Goal: Task Accomplishment & Management: Use online tool/utility

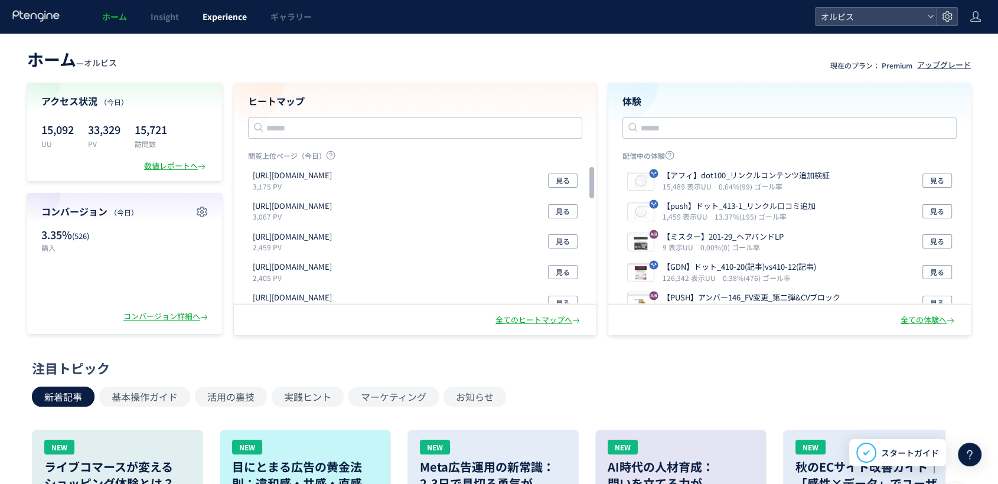
click at [230, 27] on link "Experience" at bounding box center [225, 16] width 68 height 33
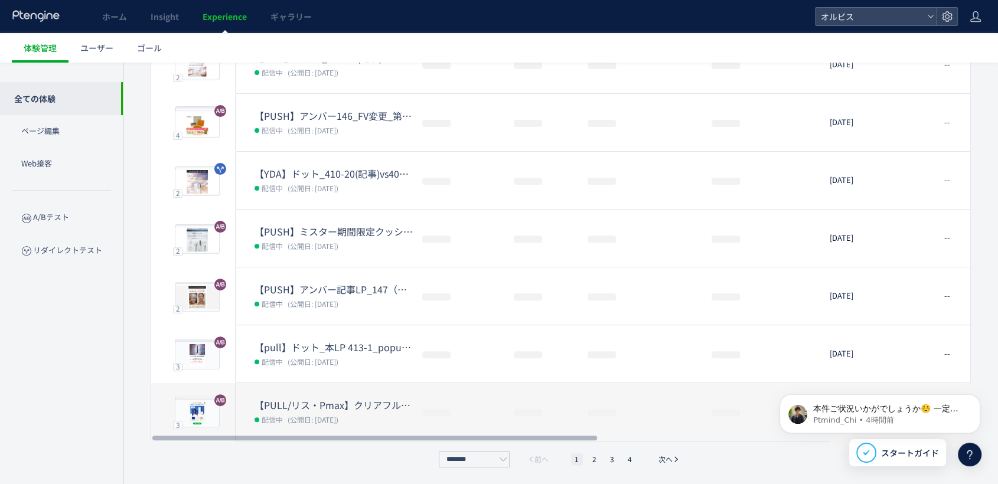
scroll to position [331, 0]
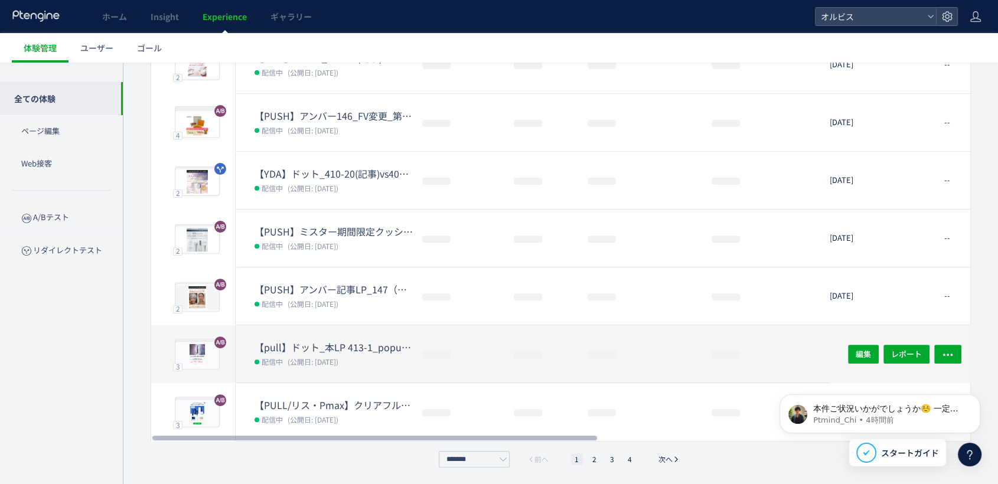
click at [338, 357] on span "(公開日: [DATE])" at bounding box center [313, 362] width 51 height 10
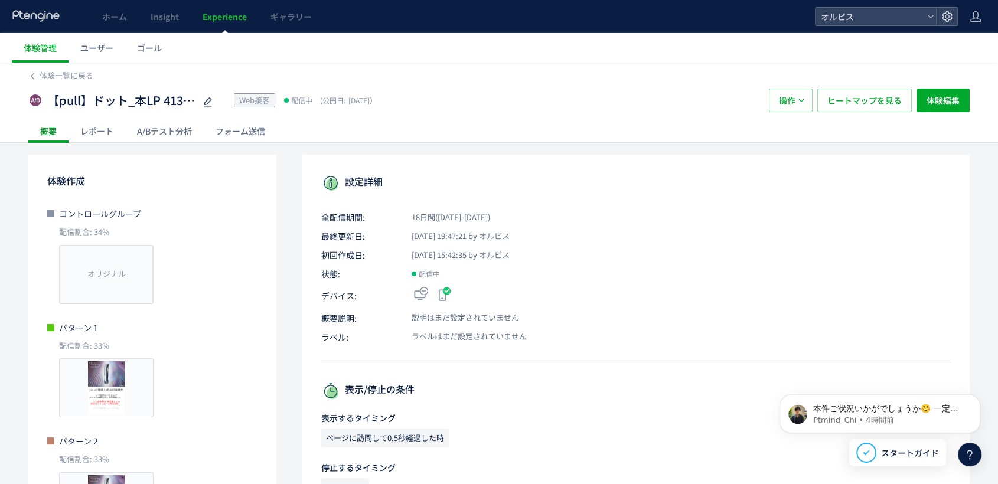
click at [161, 124] on div "A/Bテスト分析" at bounding box center [164, 131] width 79 height 24
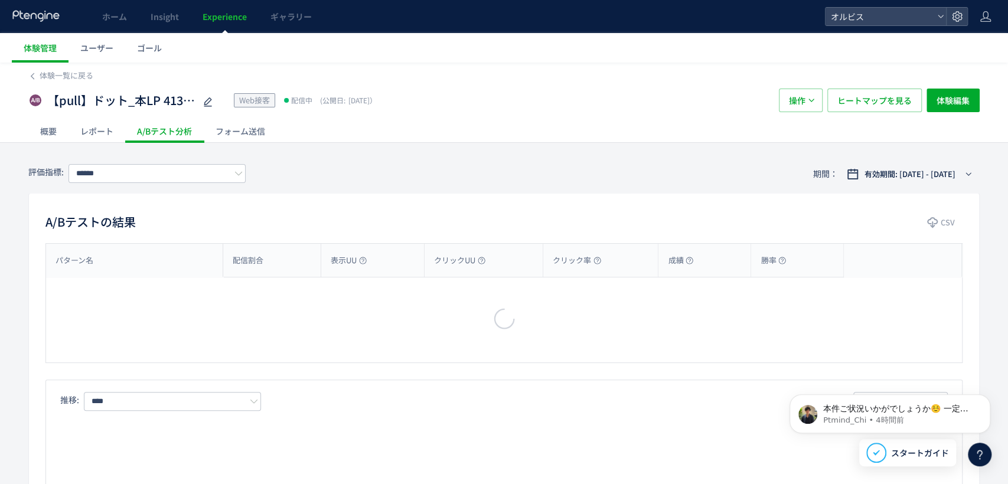
type input "**"
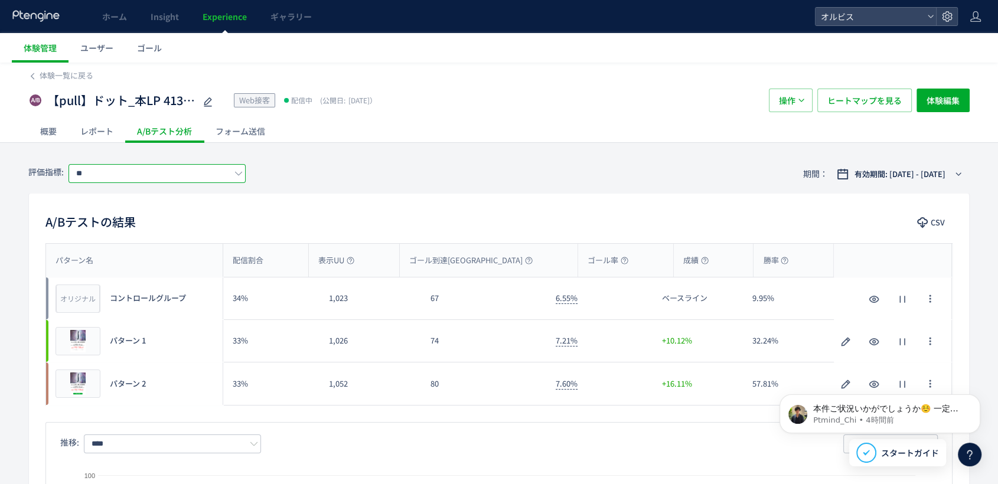
click at [165, 170] on input "**" at bounding box center [157, 173] width 177 height 19
click at [340, 187] on div "評価指標: ** 期間： 有効期間: [DATE] - [DATE]" at bounding box center [498, 174] width 941 height 38
click at [833, 405] on p "本件ご状況いかがでしょうか☺️ ﻿一定時間が経ちましたので本日午後には一度自動クローズとなりますが 調査再開のタイミングで本チャットを再開いただけますのでご安…" at bounding box center [889, 409] width 152 height 12
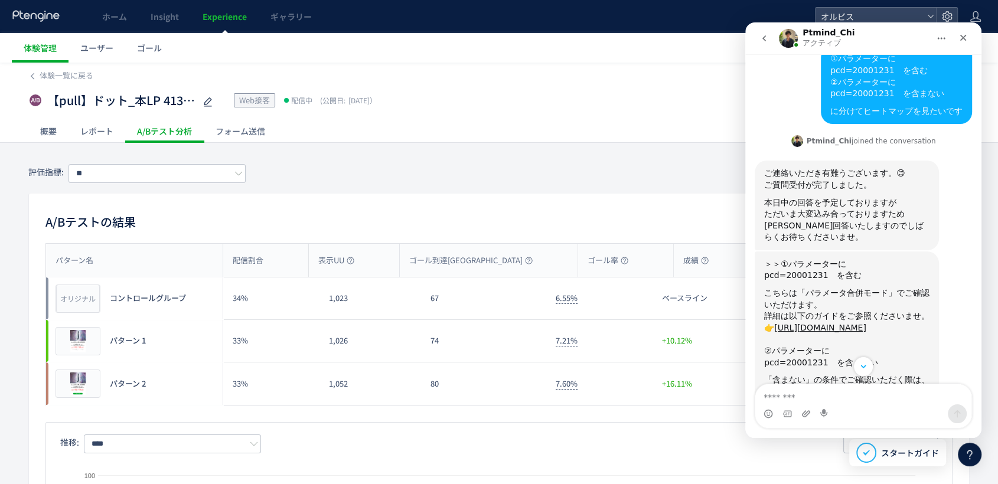
scroll to position [248, 0]
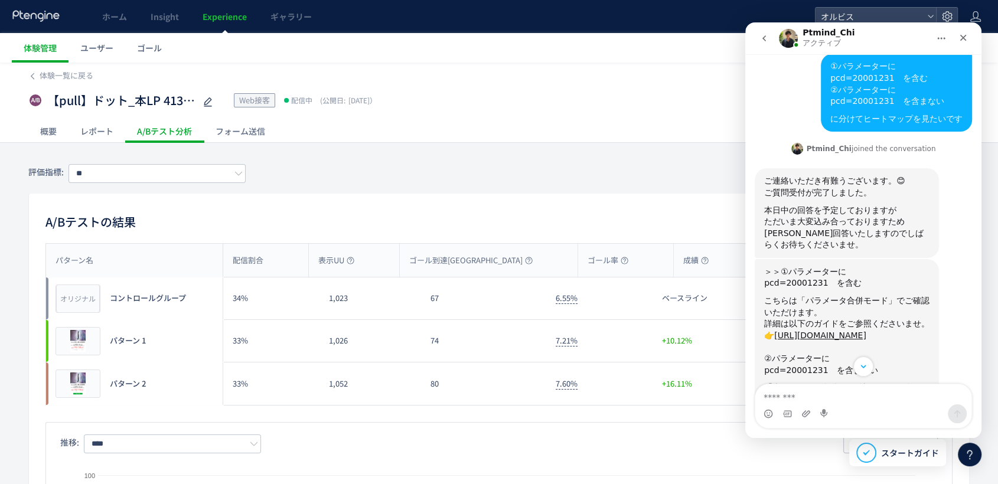
click at [617, 157] on div "評価指標: ** 期間： 有効期間: [DATE] - [DATE]" at bounding box center [498, 174] width 941 height 38
click at [764, 36] on icon "go back" at bounding box center [764, 38] width 9 height 9
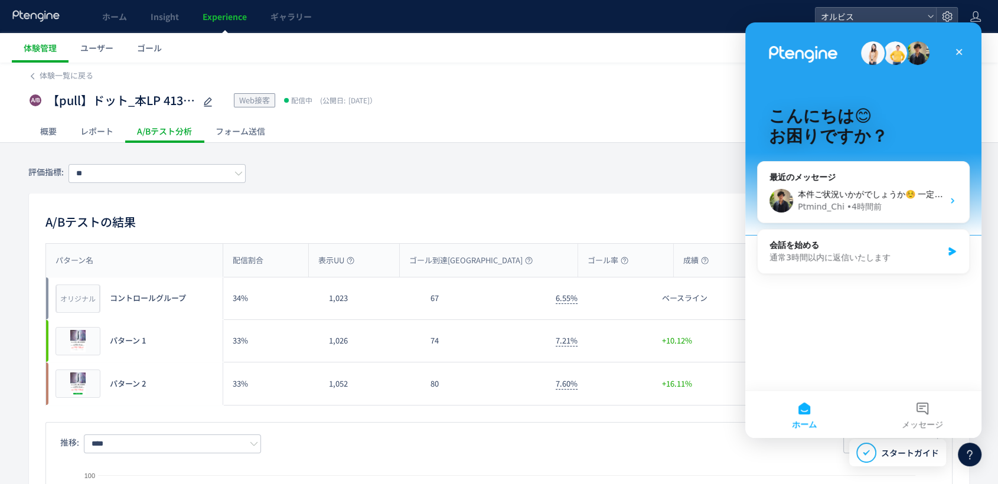
scroll to position [0, 0]
click at [624, 198] on div "A/Bテストの結果 CSV パターン名 配信割合 表示UU ゴール到達UU ゴール率 成績 勝率 パターン名 オリジナル プレビュー コントロールグループ 3…" at bounding box center [498, 411] width 941 height 436
click at [962, 54] on icon "クローズ" at bounding box center [958, 51] width 9 height 9
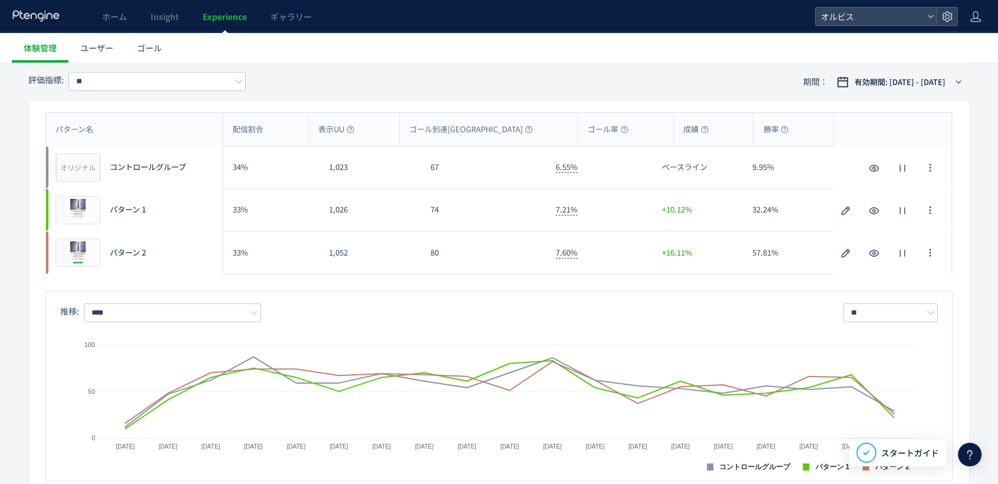
scroll to position [66, 0]
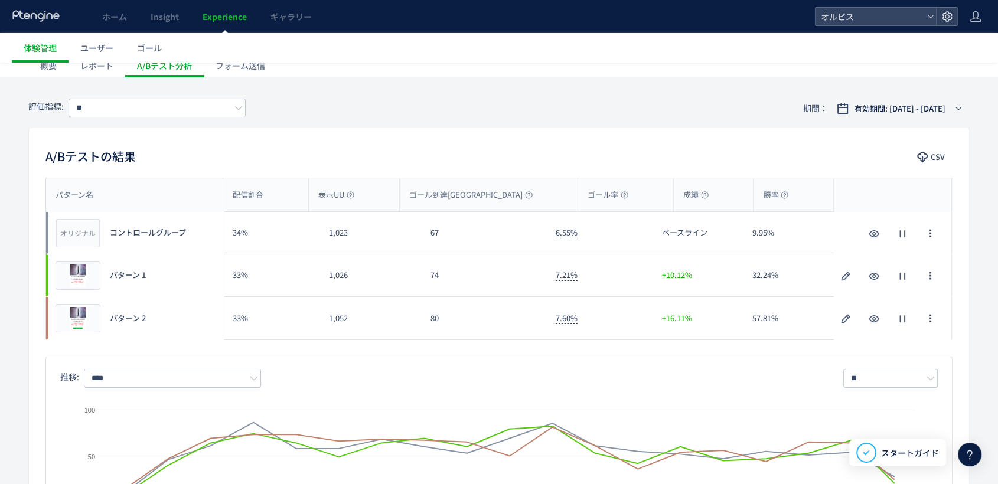
click at [966, 452] on icon at bounding box center [970, 455] width 14 height 14
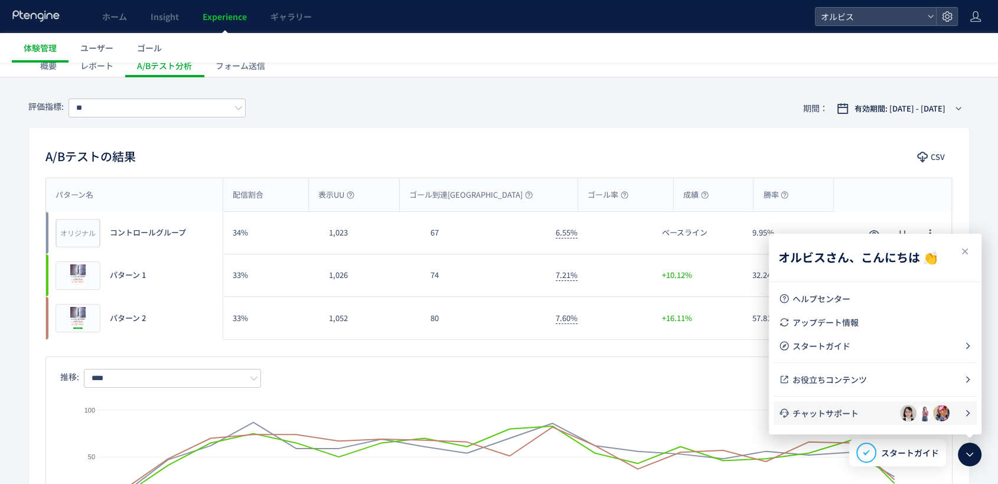
click at [833, 410] on span "チャットサポート" at bounding box center [846, 414] width 107 height 12
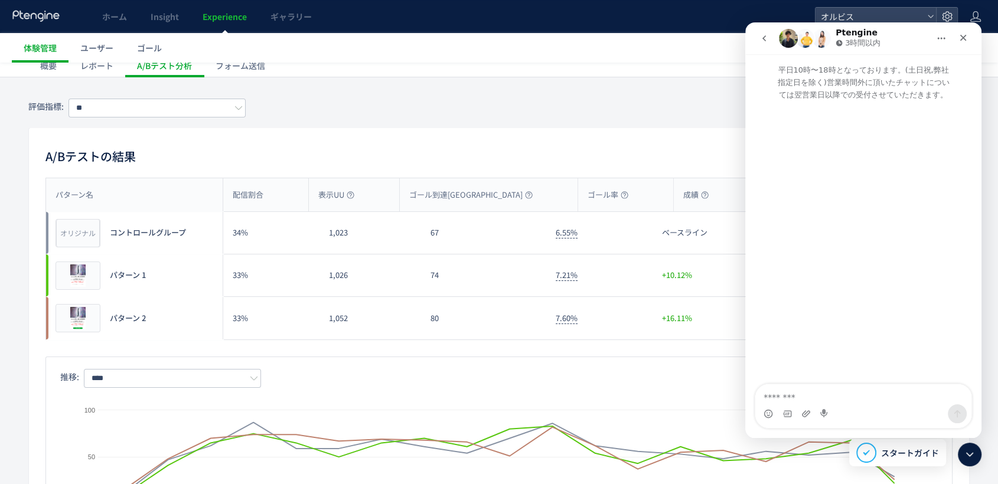
click at [770, 41] on button "go back" at bounding box center [764, 38] width 22 height 22
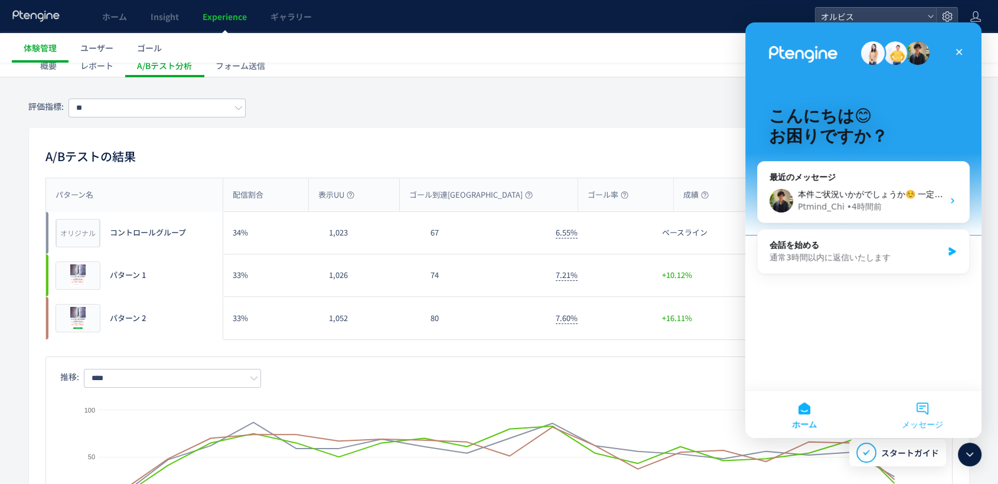
click at [940, 416] on button "メッセージ" at bounding box center [922, 414] width 118 height 47
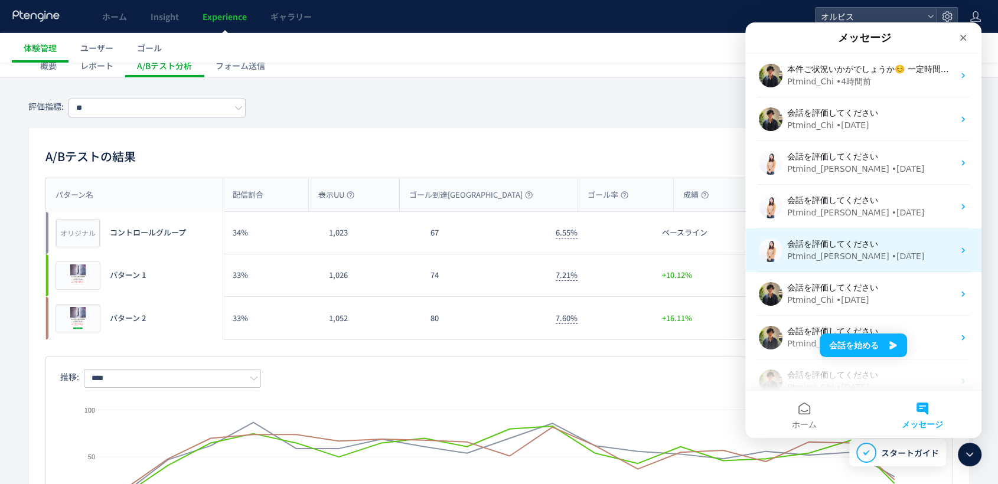
scroll to position [0, 0]
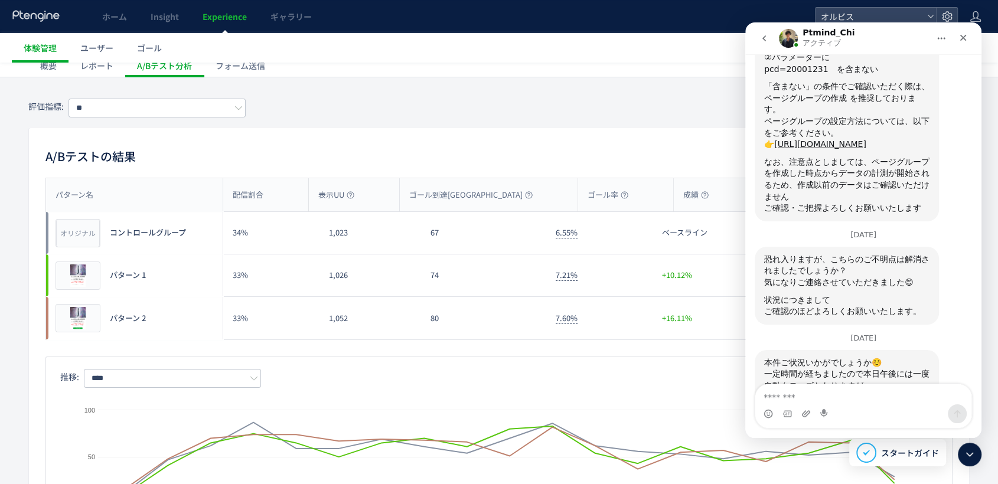
scroll to position [642, 0]
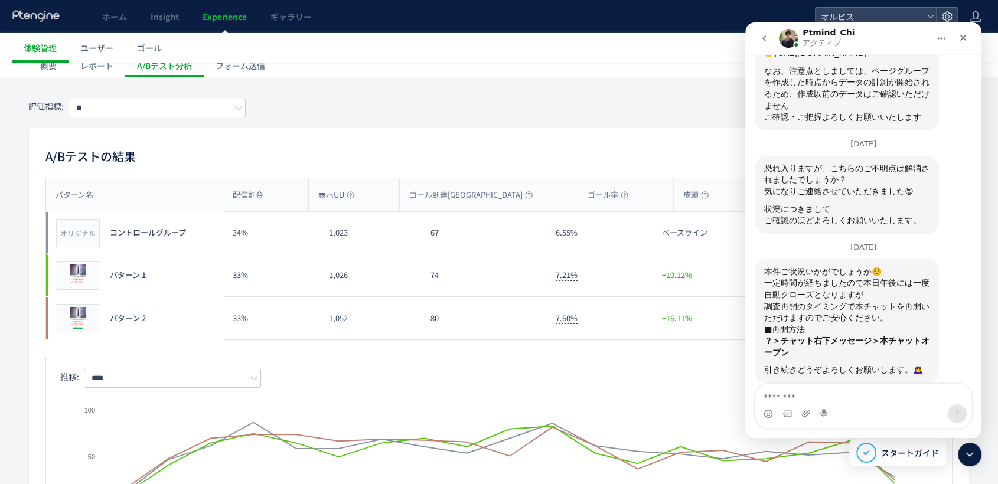
click at [594, 101] on div "評価指標: ** 期間： 有効期間: [DATE] - [DATE]" at bounding box center [498, 108] width 941 height 38
click at [755, 41] on button "go back" at bounding box center [764, 38] width 22 height 22
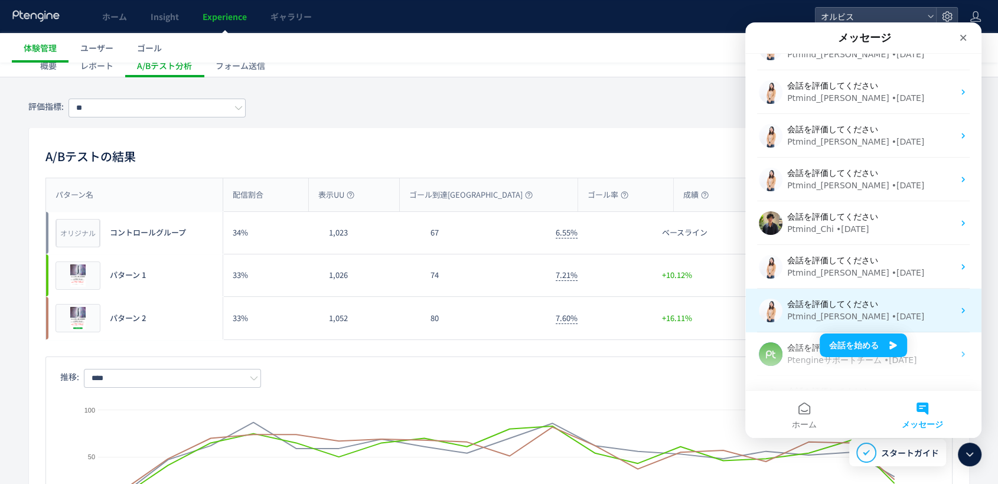
scroll to position [584, 0]
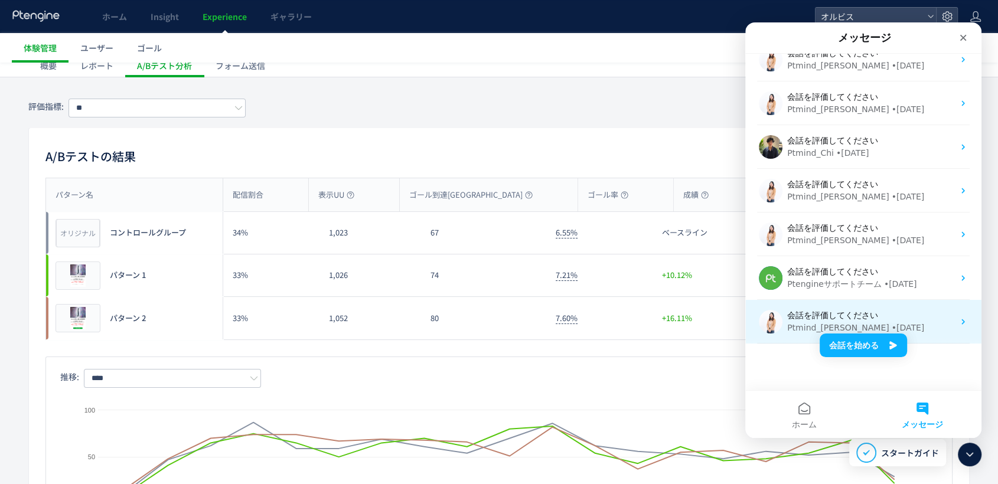
click at [934, 326] on div "Ptmind_[PERSON_NAME] • [DATE]" at bounding box center [870, 328] width 167 height 12
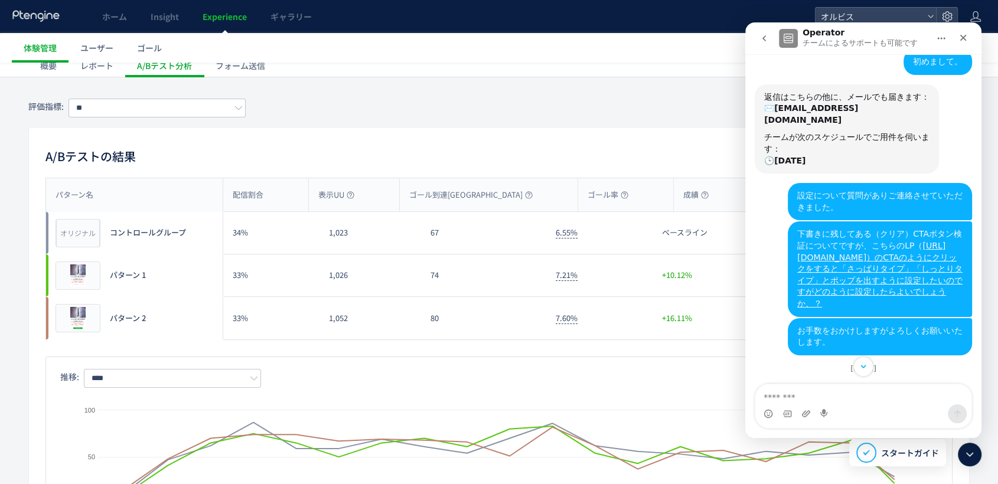
scroll to position [0, 0]
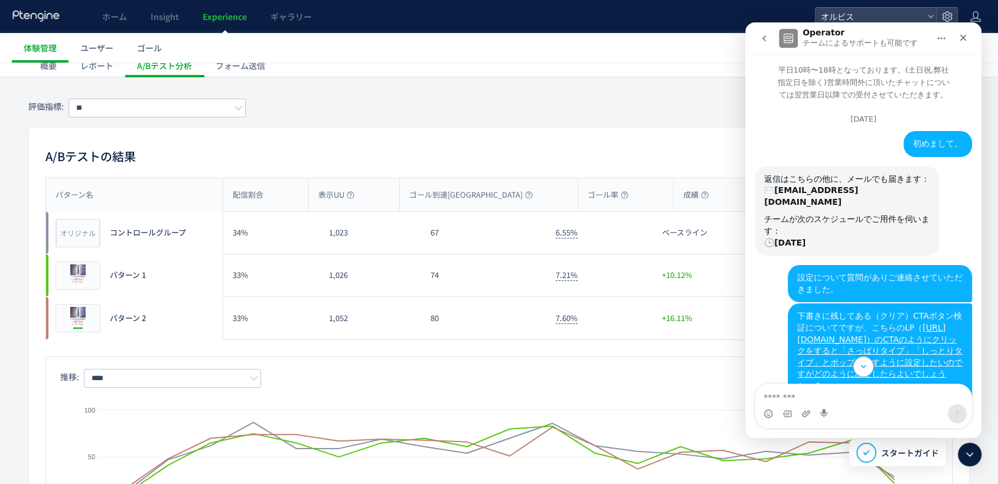
click at [757, 48] on button "go back" at bounding box center [764, 38] width 22 height 22
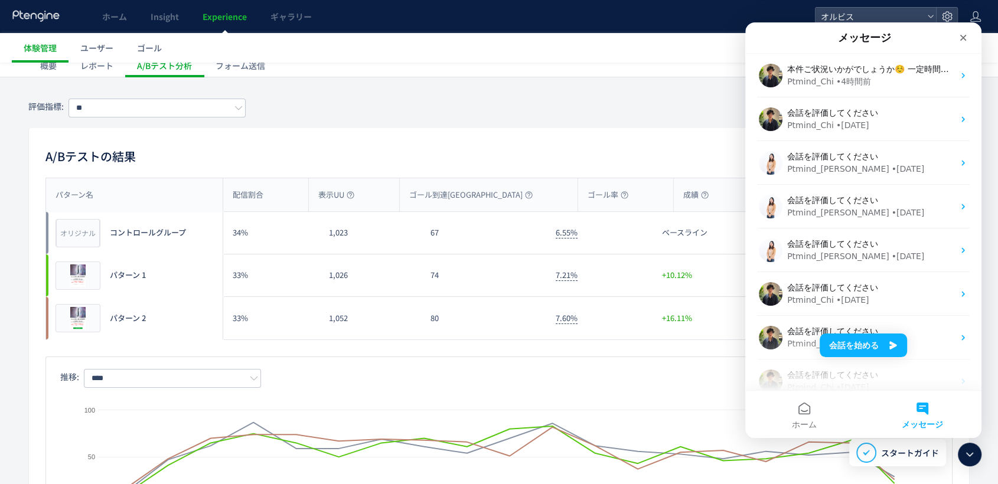
drag, startPoint x: 342, startPoint y: 140, endPoint x: 638, endPoint y: 89, distance: 300.2
click at [343, 140] on div "A/Bテストの結果 CSV パターン名 配信割合 表示UU ゴール到達UU ゴール率 成績 勝率 パターン名 オリジナル プレビュー コントロールグループ 3…" at bounding box center [498, 346] width 941 height 436
drag, startPoint x: 963, startPoint y: 36, endPoint x: 1706, endPoint y: 60, distance: 743.9
click at [963, 36] on icon "クローズ" at bounding box center [963, 37] width 9 height 9
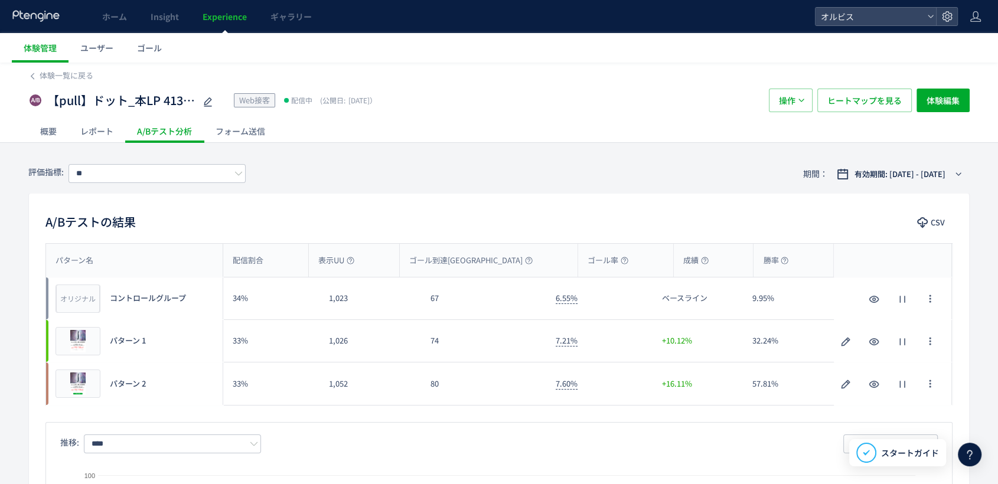
click at [106, 131] on div "レポート" at bounding box center [97, 131] width 57 height 24
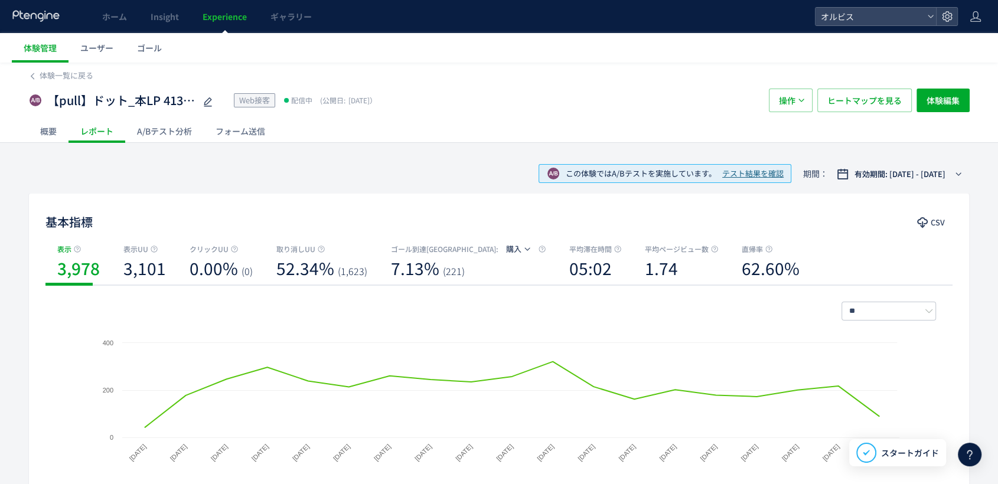
click at [194, 136] on div "A/Bテスト分析" at bounding box center [164, 131] width 79 height 24
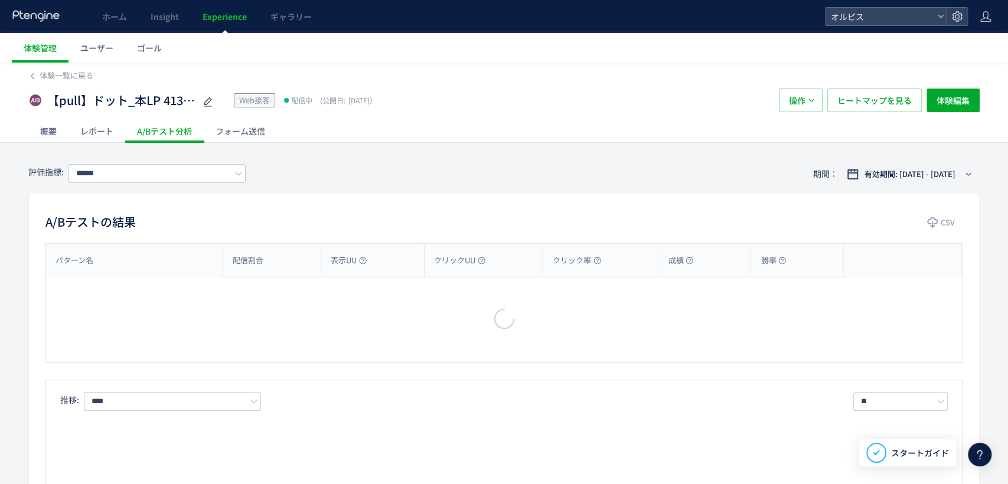
type input "**"
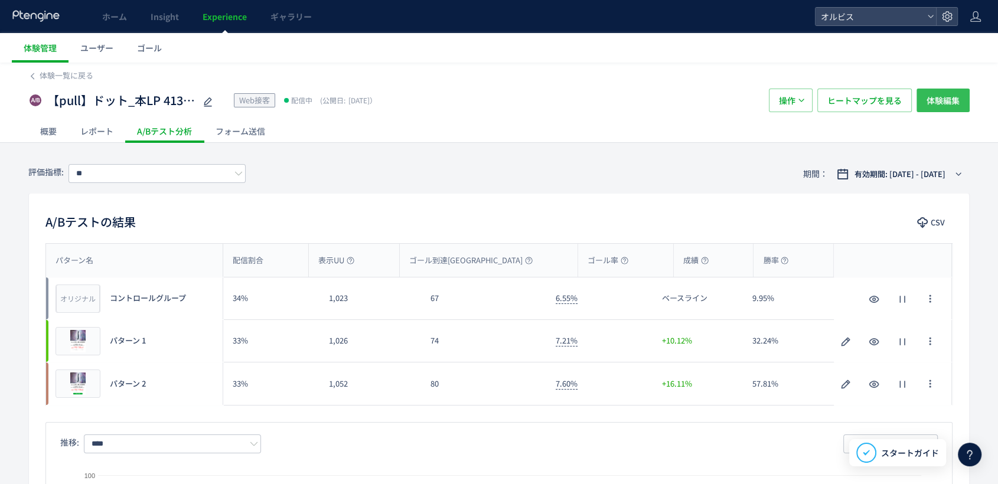
click at [959, 105] on span "体験編集" at bounding box center [943, 101] width 33 height 24
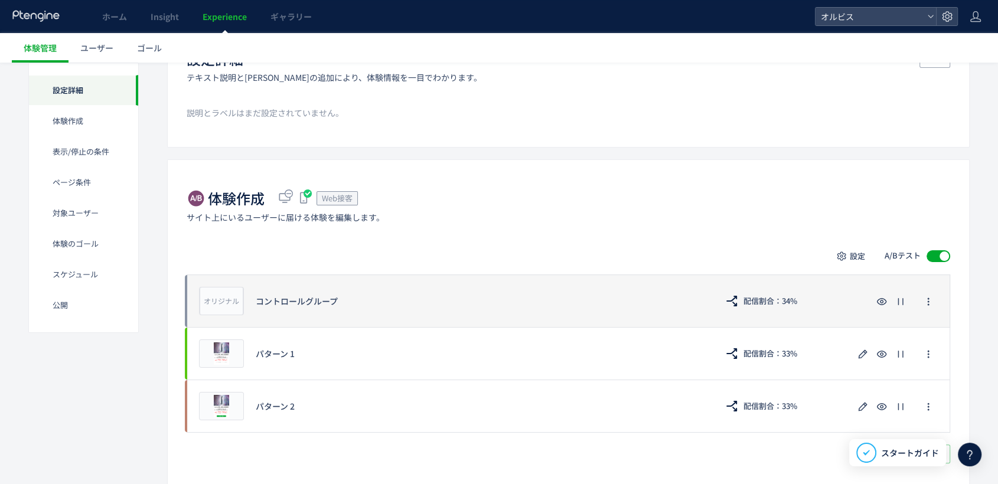
scroll to position [131, 0]
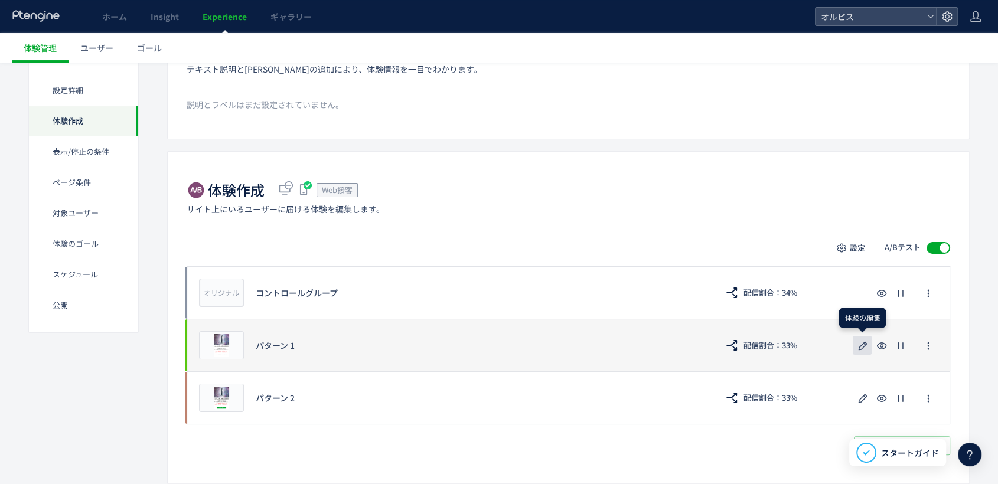
click at [865, 339] on icon "button" at bounding box center [863, 346] width 14 height 14
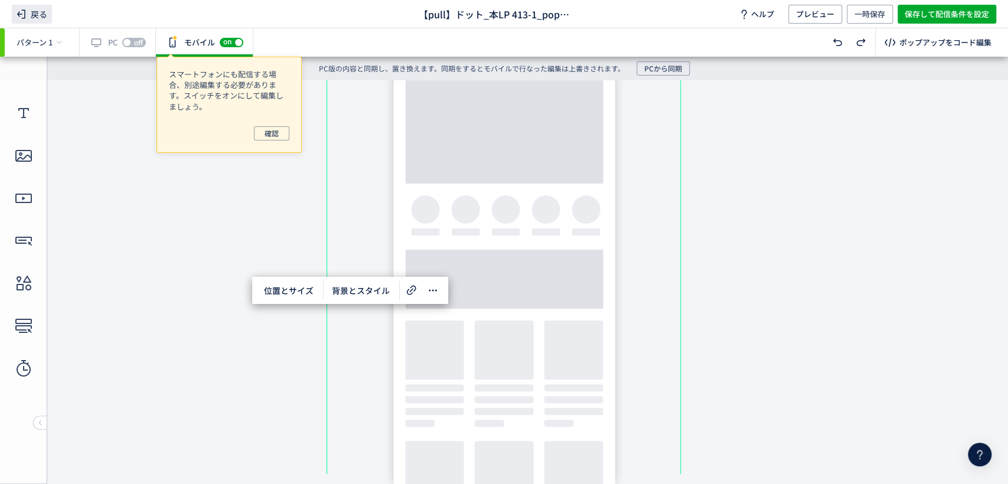
click at [30, 14] on span "戻る" at bounding box center [32, 14] width 40 height 19
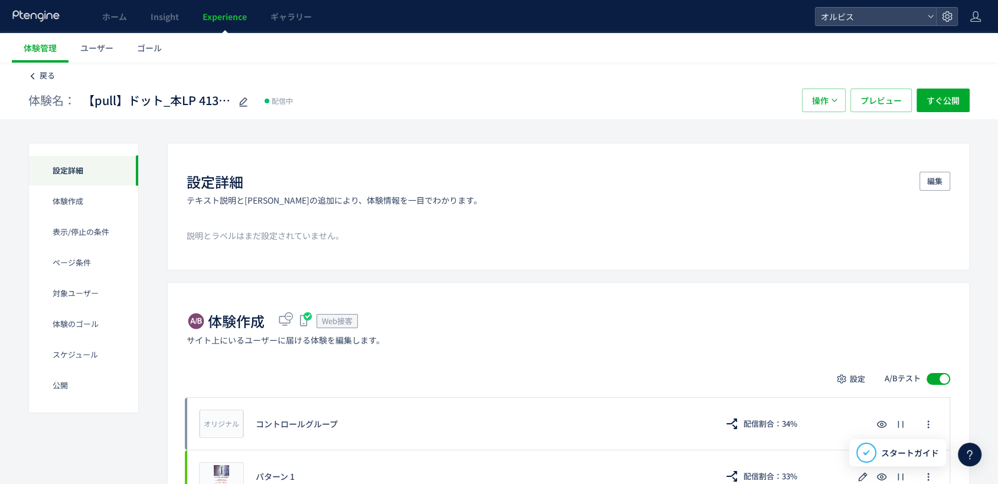
click at [47, 75] on span "戻る" at bounding box center [47, 75] width 15 height 11
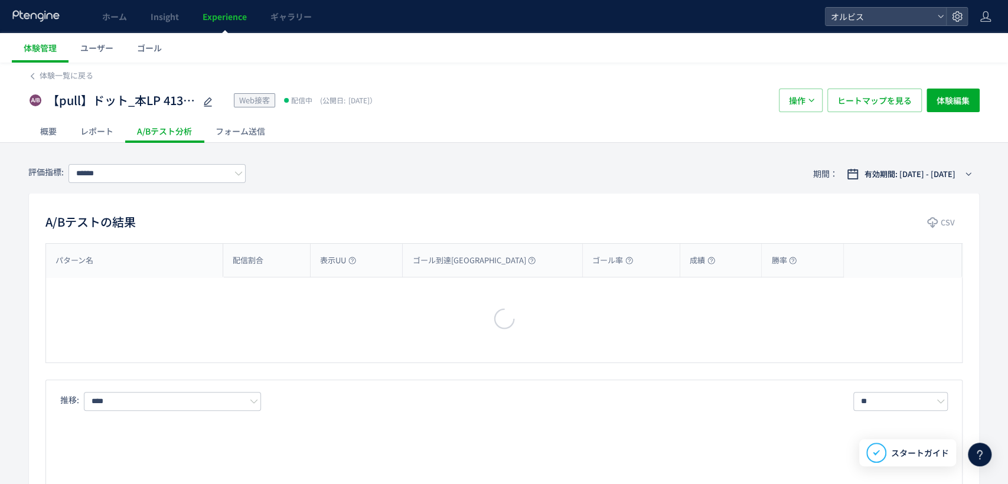
type input "**"
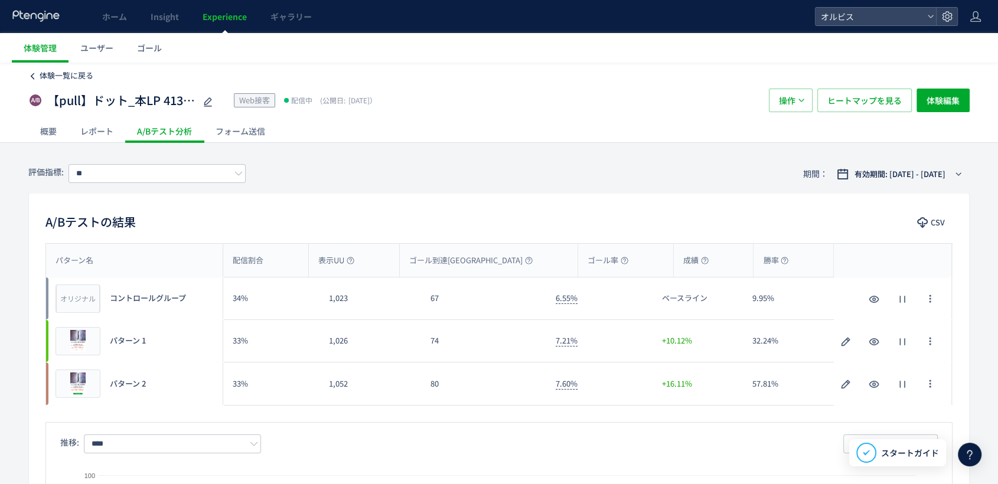
click at [50, 80] on span "体験一覧に戻る" at bounding box center [67, 75] width 54 height 11
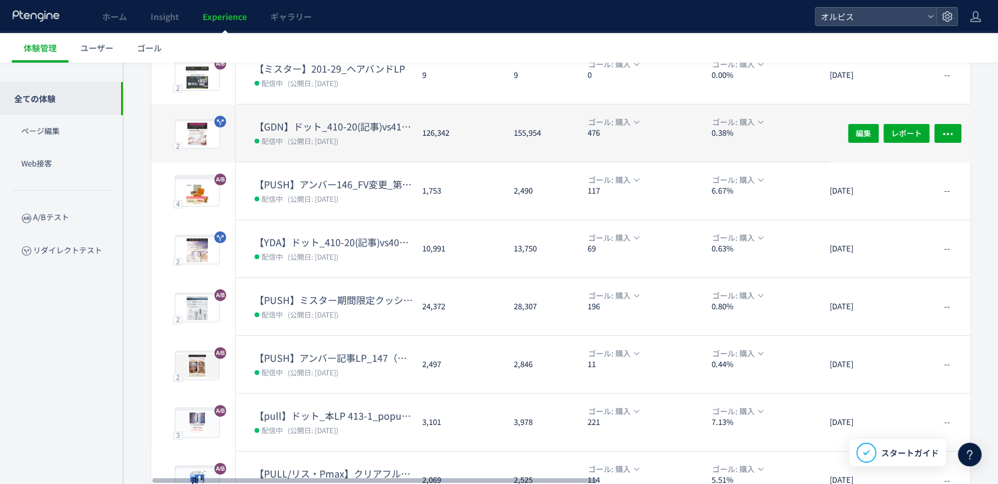
scroll to position [331, 0]
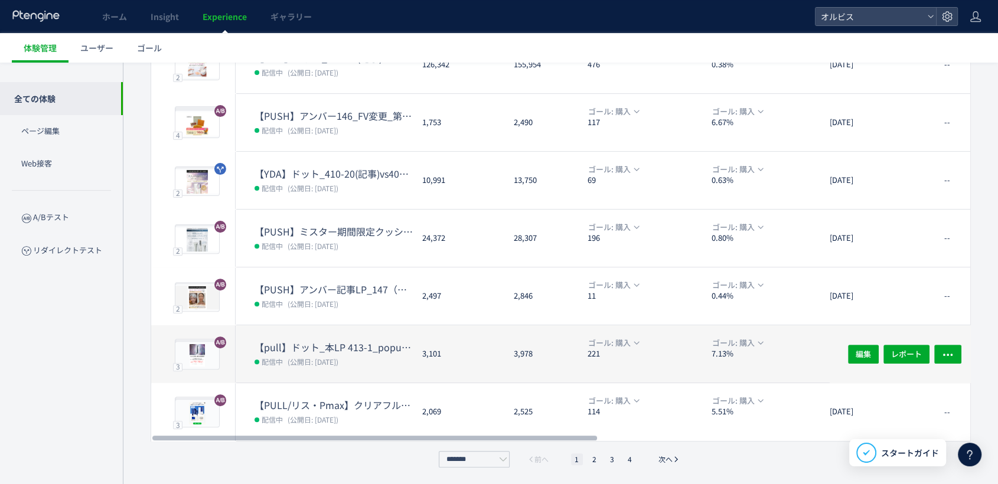
click at [356, 357] on dd "配信中 (公開日: [DATE])" at bounding box center [334, 361] width 158 height 15
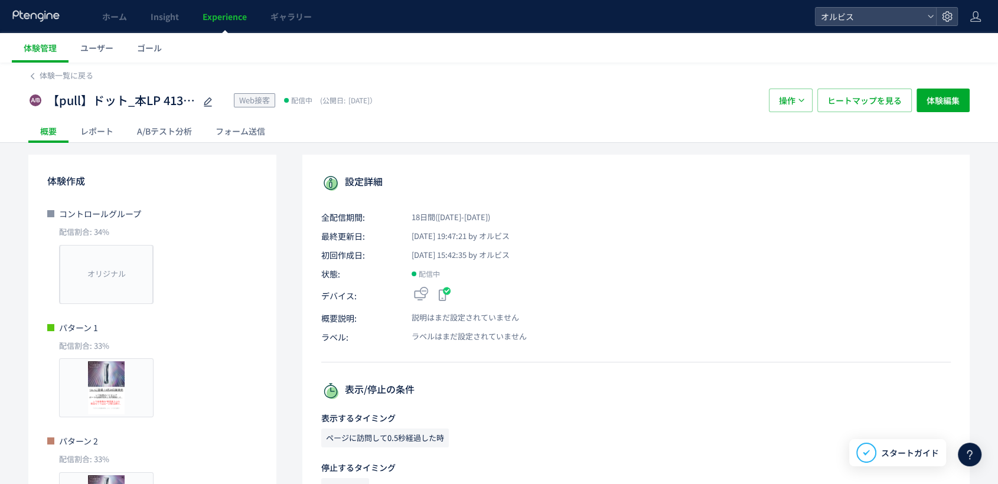
click at [153, 132] on div "A/Bテスト分析" at bounding box center [164, 131] width 79 height 24
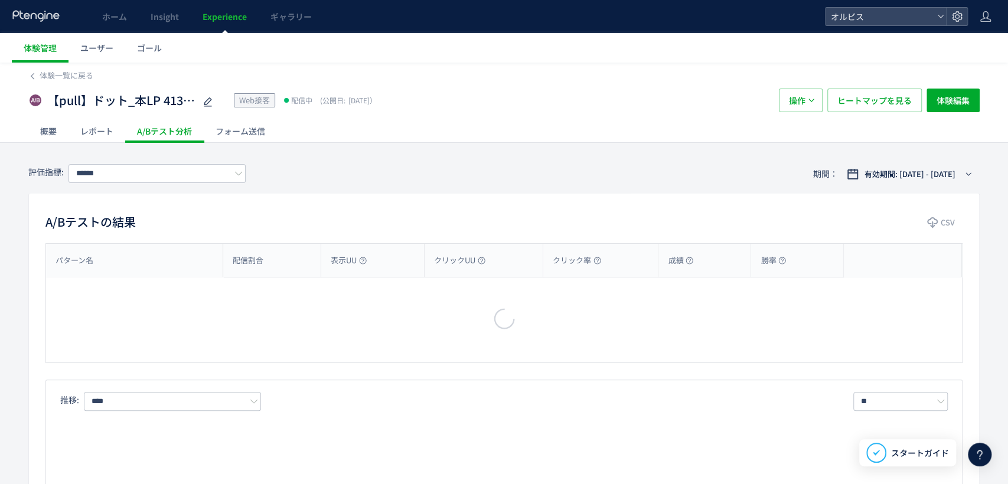
type input "**"
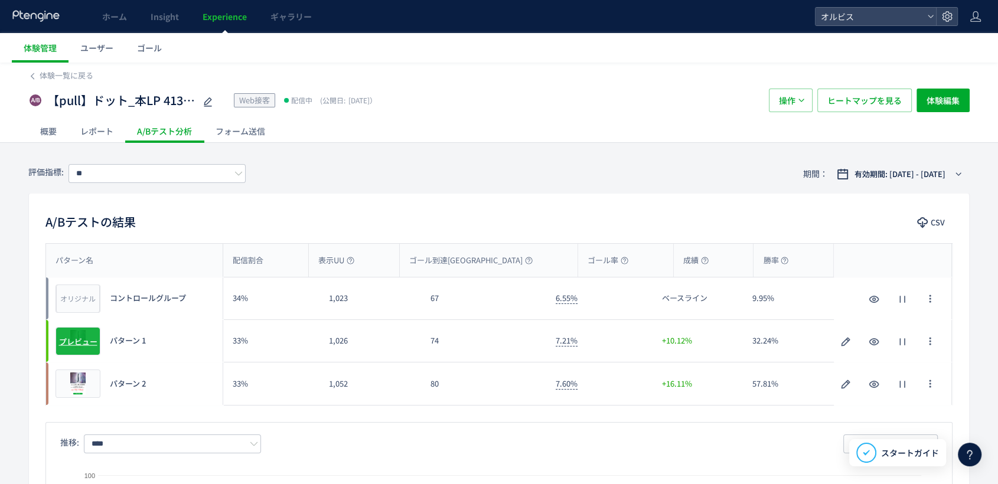
click at [75, 341] on span "プレビュー" at bounding box center [78, 340] width 38 height 11
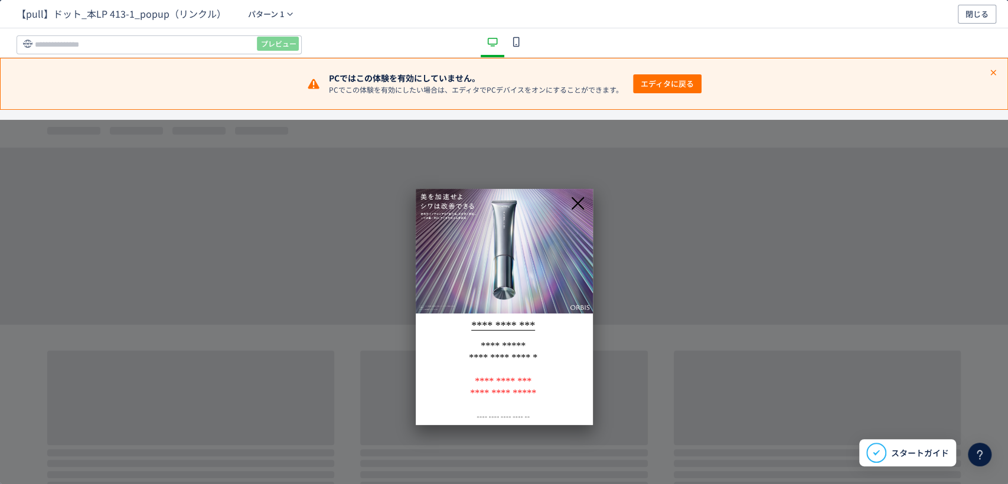
click at [579, 207] on icon "dialog" at bounding box center [578, 203] width 19 height 19
